Goal: Find specific page/section

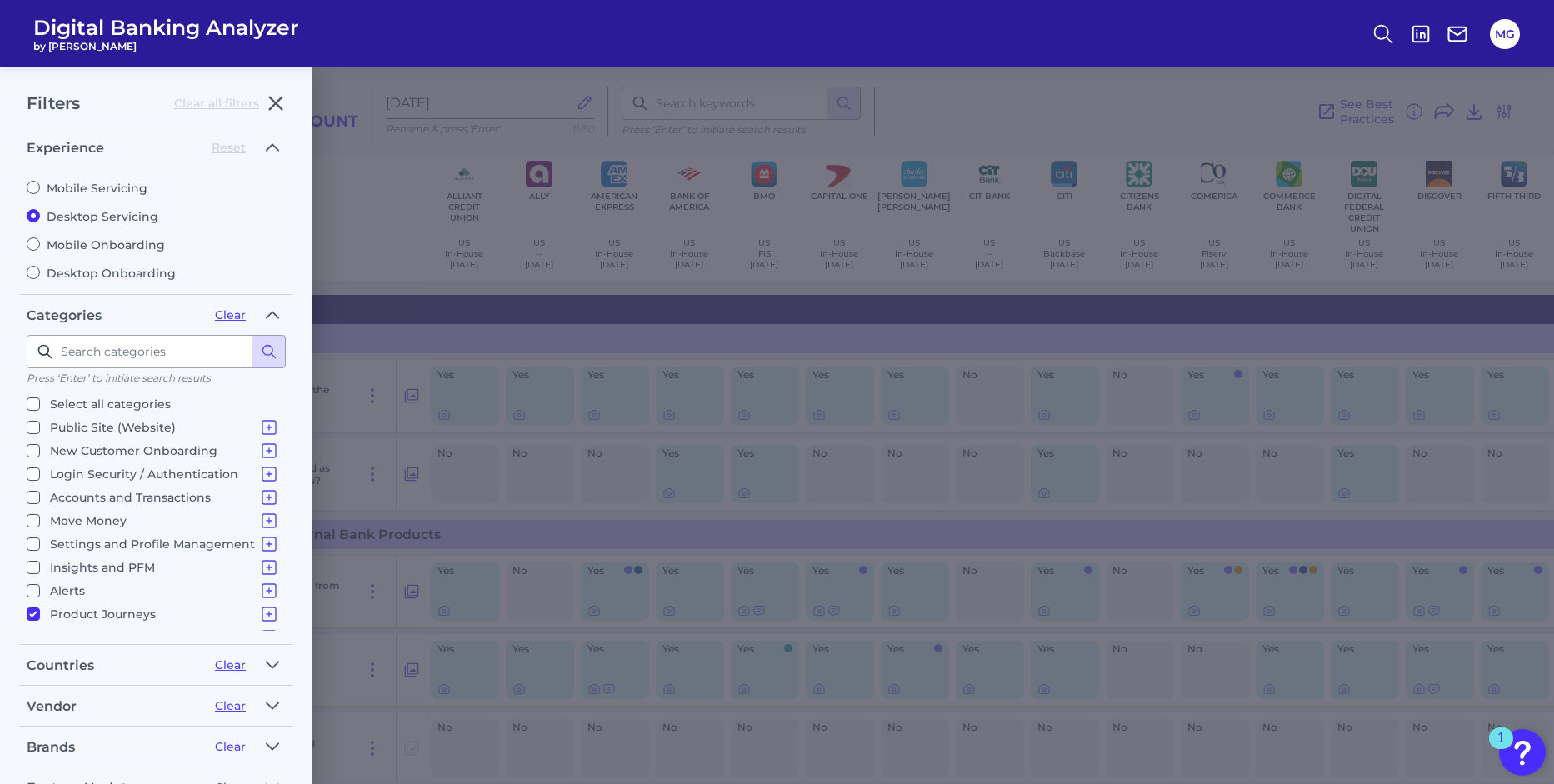
scroll to position [16, 0]
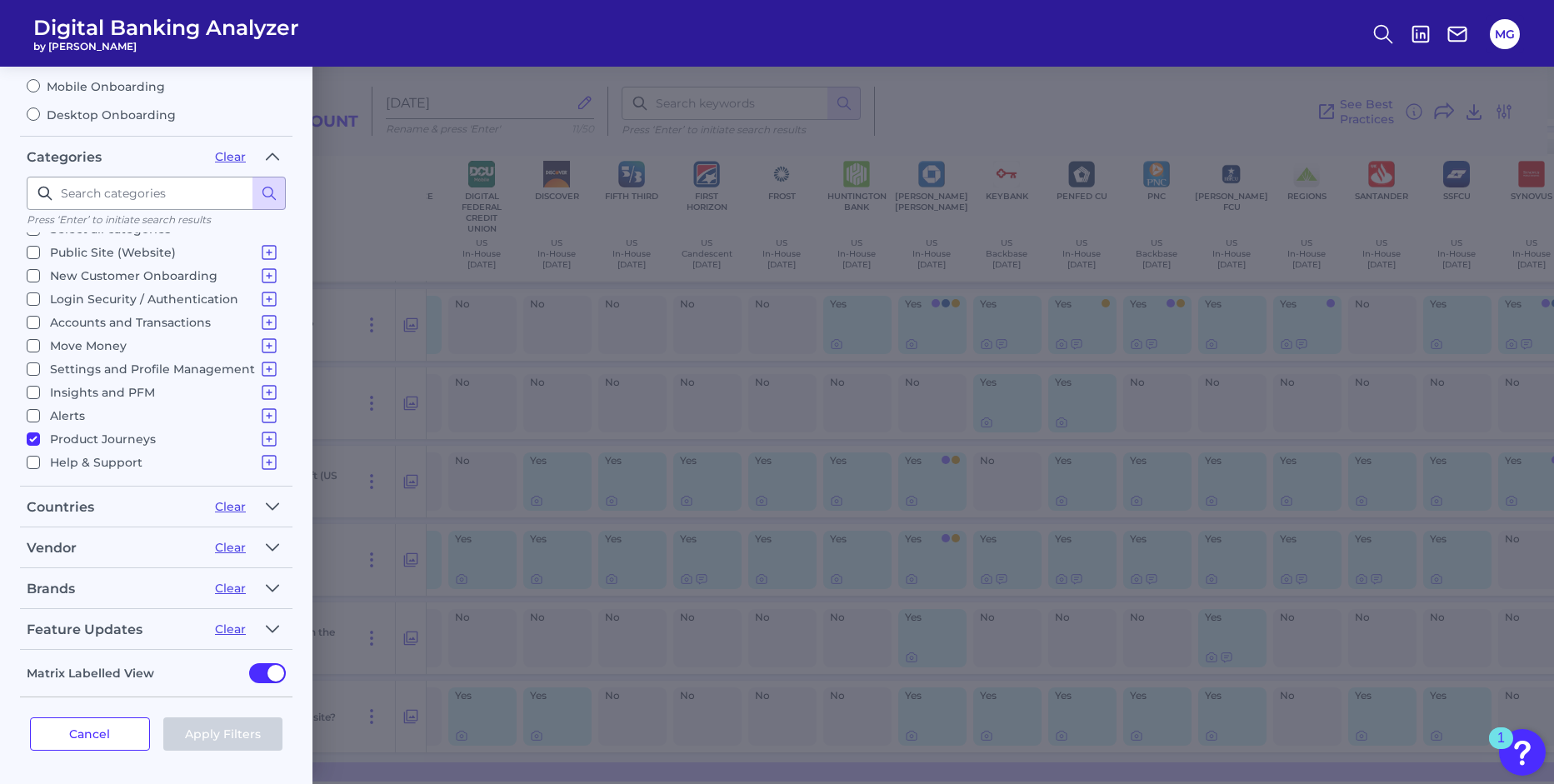
click at [37, 439] on input "Product Journeys Product Discovery Financial Products - Internal Bank Products …" at bounding box center [34, 439] width 13 height 13
checkbox input "false"
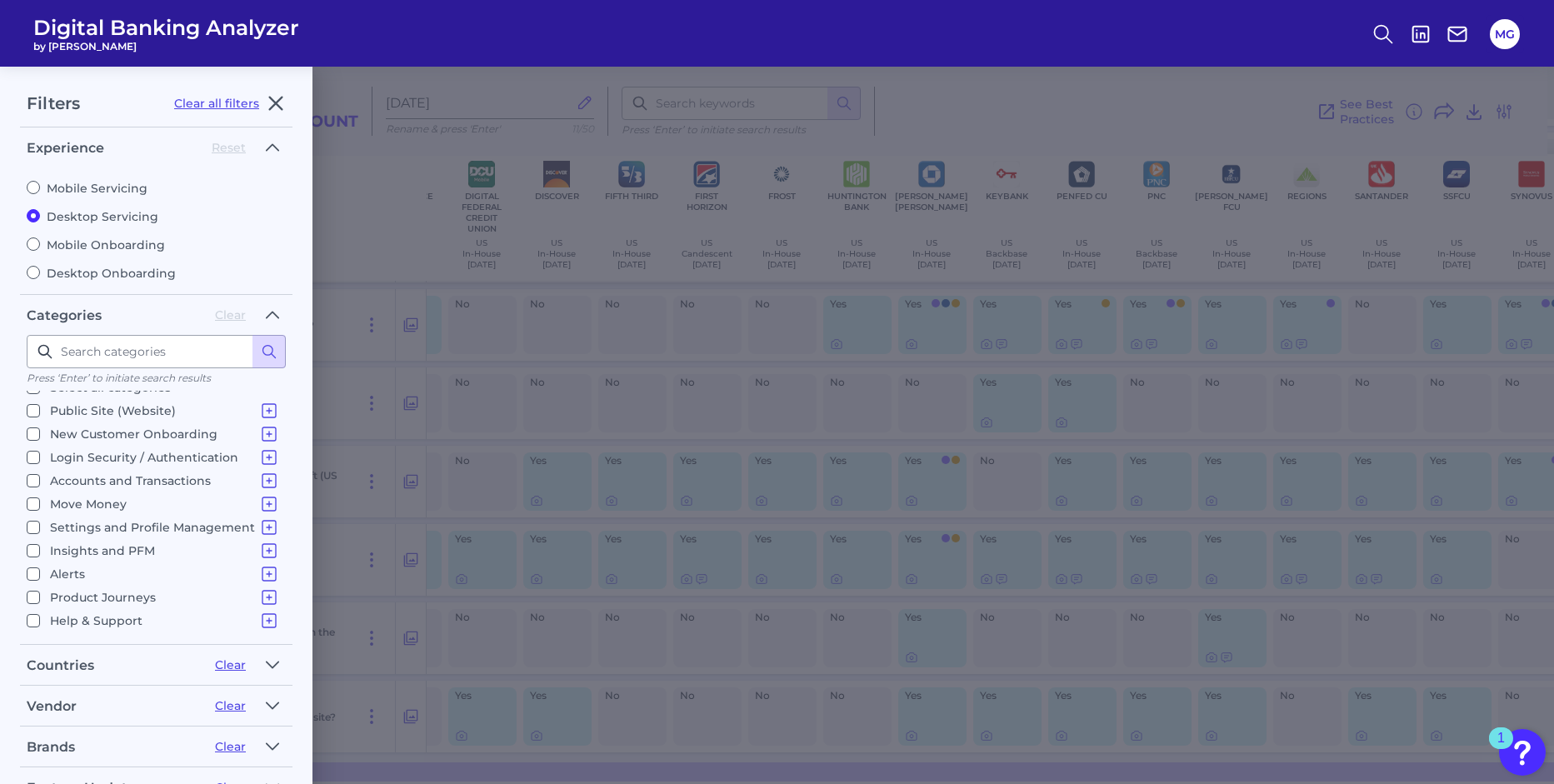
scroll to position [0, 0]
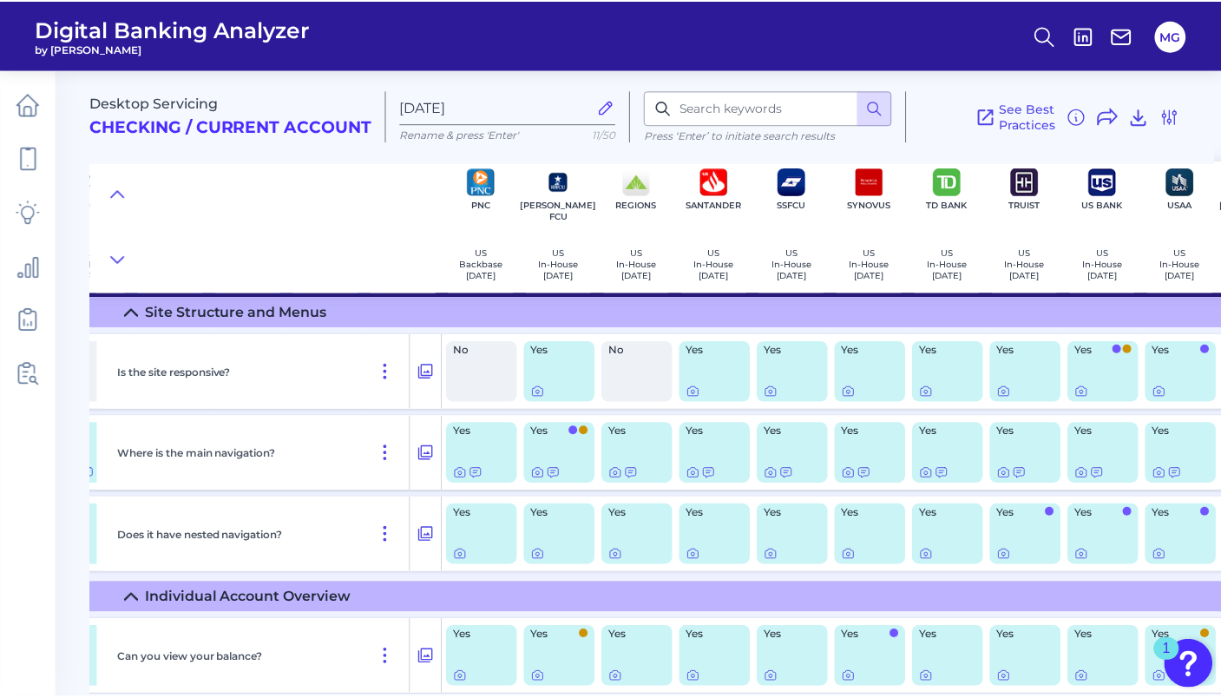
scroll to position [0, 1640]
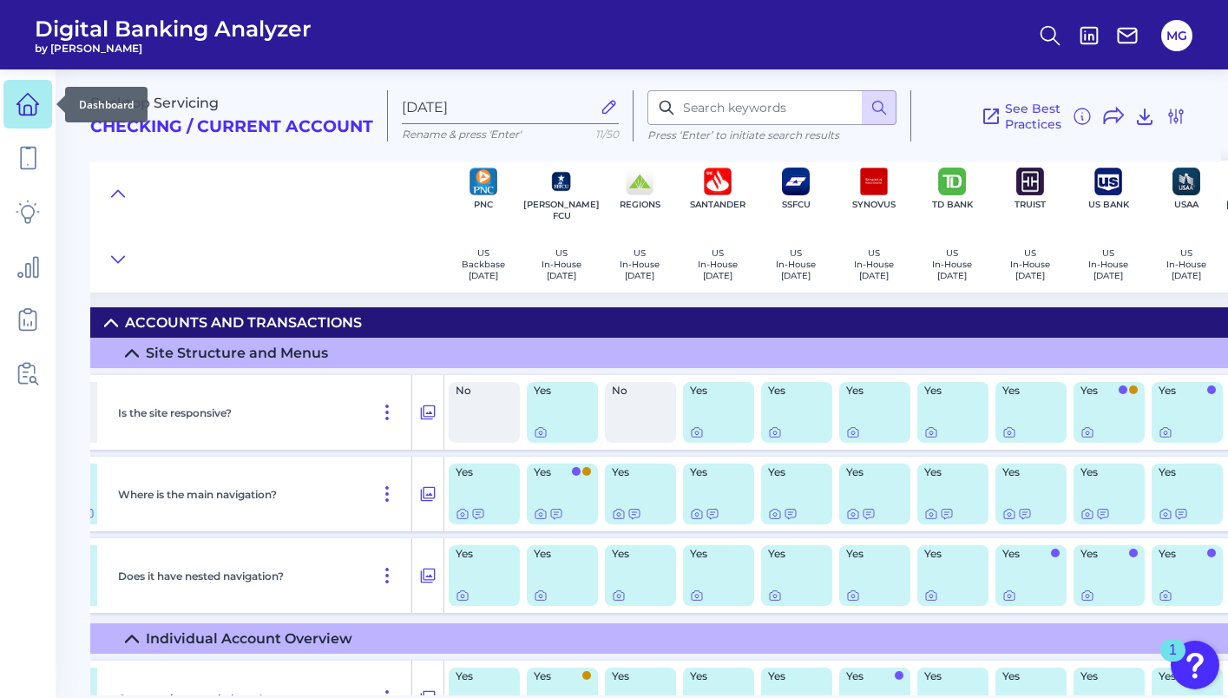
click at [32, 110] on icon at bounding box center [28, 104] width 24 height 24
